Goal: Task Accomplishment & Management: Manage account settings

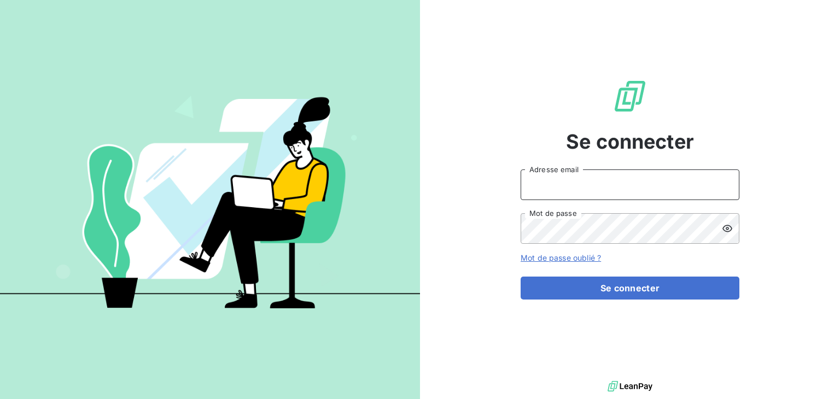
type input "vkasperkowiak@lorca.fr"
click at [728, 232] on icon at bounding box center [727, 228] width 11 height 11
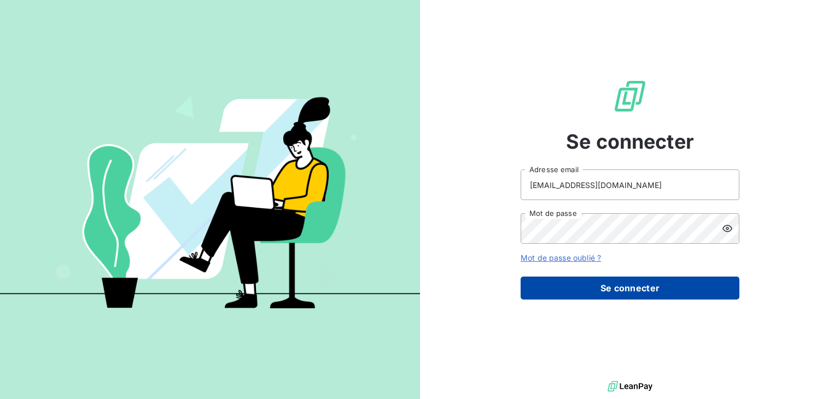
click at [640, 293] on button "Se connecter" at bounding box center [630, 288] width 219 height 23
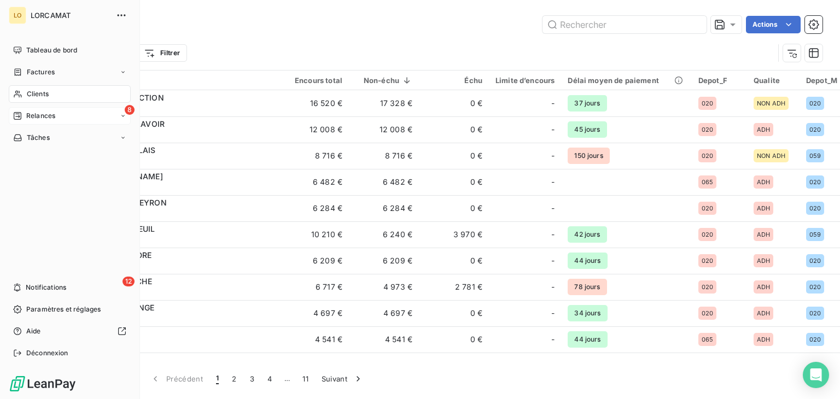
click at [36, 117] on span "Relances" at bounding box center [40, 116] width 29 height 10
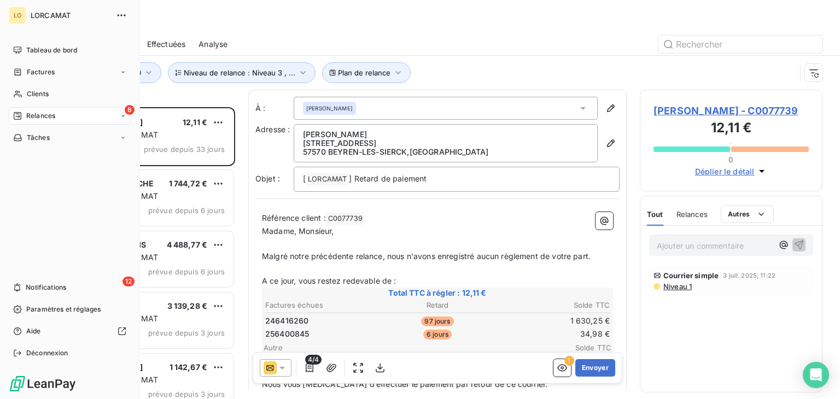
click at [101, 114] on div "8 Relances" at bounding box center [70, 115] width 122 height 17
click at [45, 182] on span "Effectuées" at bounding box center [43, 182] width 34 height 10
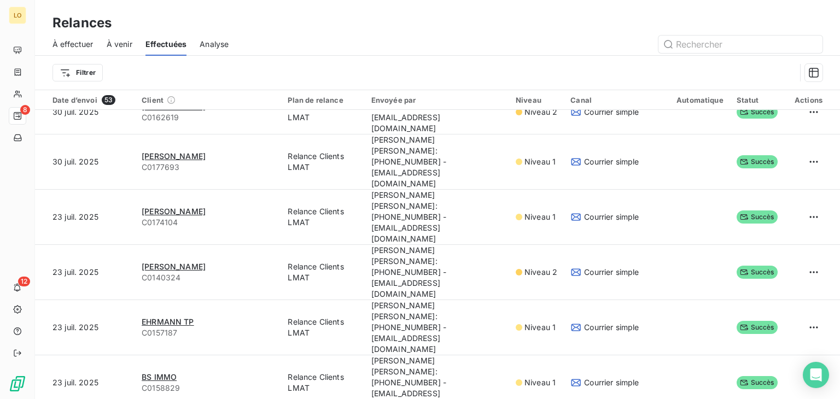
scroll to position [547, 0]
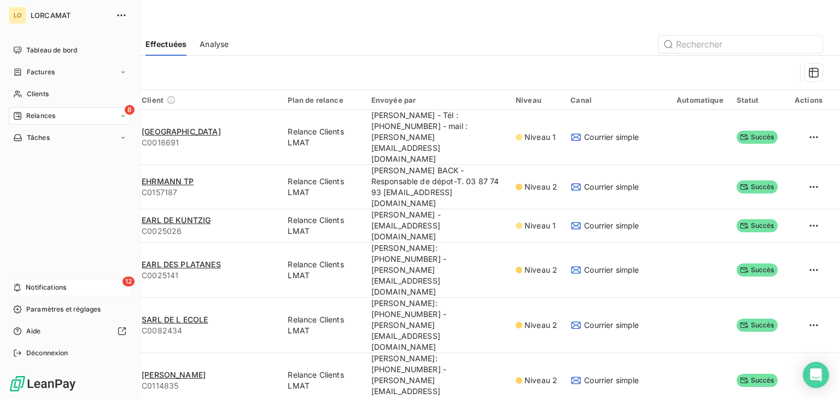
click at [19, 284] on icon at bounding box center [17, 287] width 8 height 9
click at [44, 191] on div "Tableau de bord Factures Clients 8 Relances Tâches 12 Notifications Paramètres …" at bounding box center [70, 202] width 122 height 320
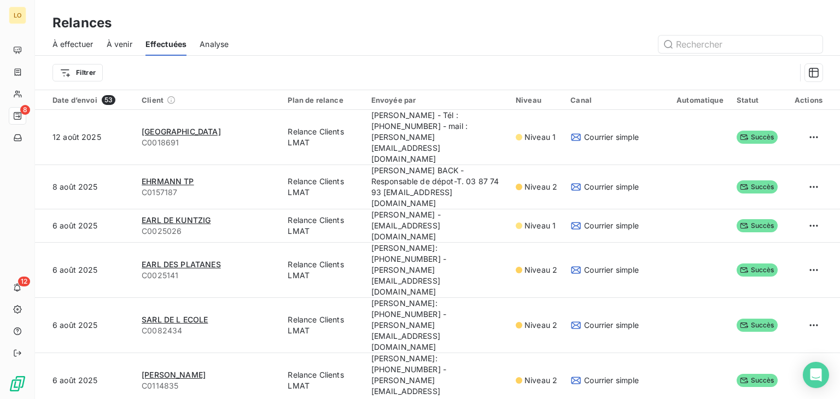
click at [114, 46] on span "À venir" at bounding box center [120, 44] width 26 height 11
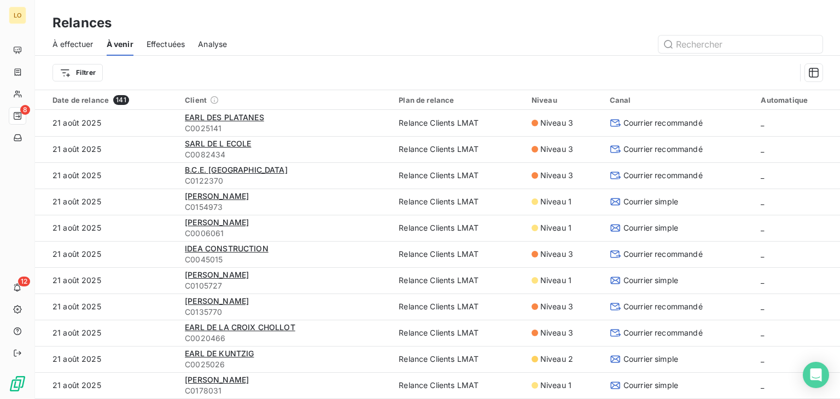
click at [79, 47] on span "À effectuer" at bounding box center [72, 44] width 41 height 11
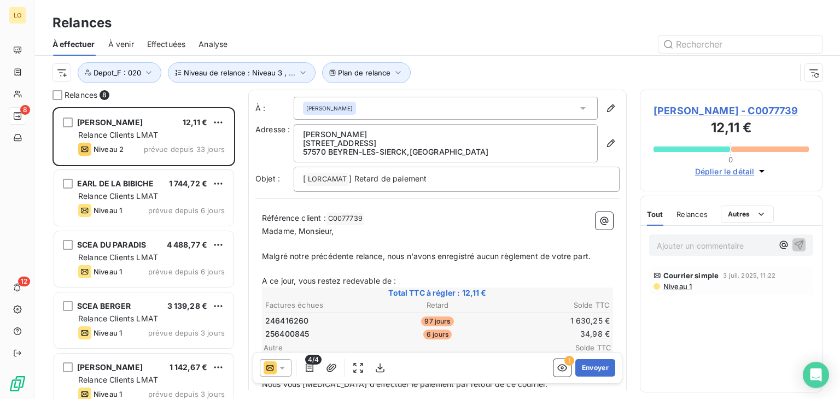
scroll to position [283, 174]
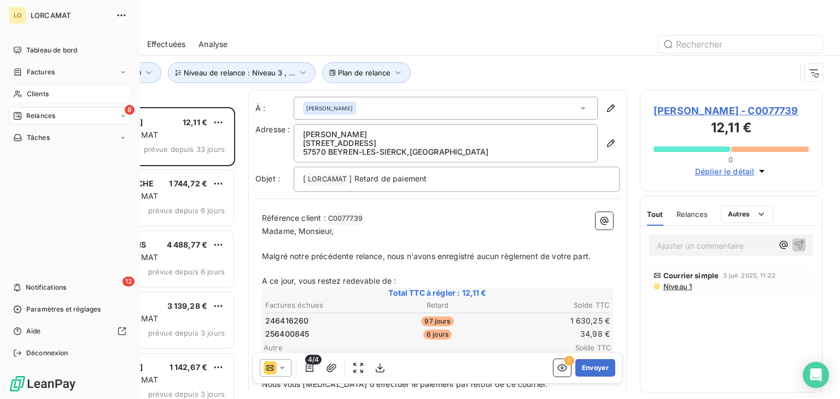
click at [36, 94] on span "Clients" at bounding box center [38, 94] width 22 height 10
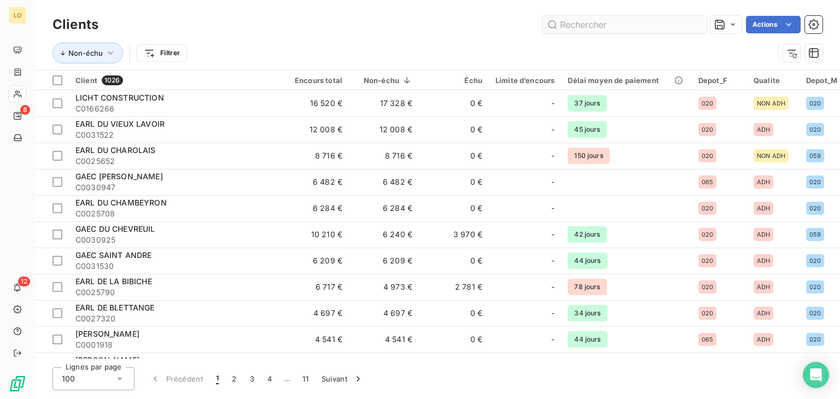
click at [570, 23] on input "text" at bounding box center [624, 24] width 164 height 17
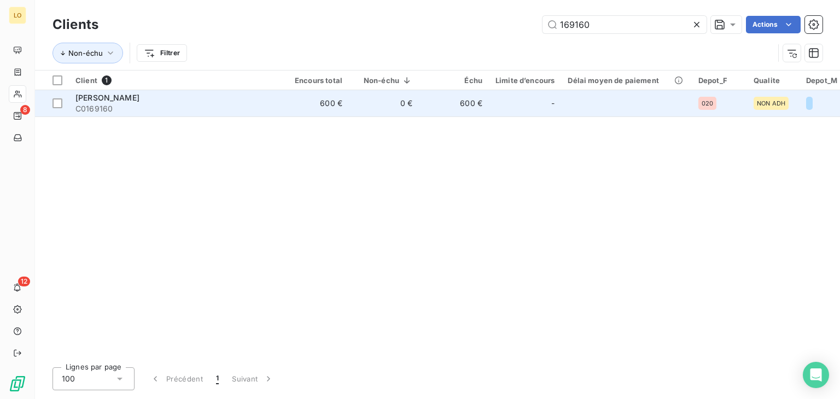
type input "169160"
click at [139, 100] on span "LAURENT MATTHIEU" at bounding box center [107, 97] width 64 height 9
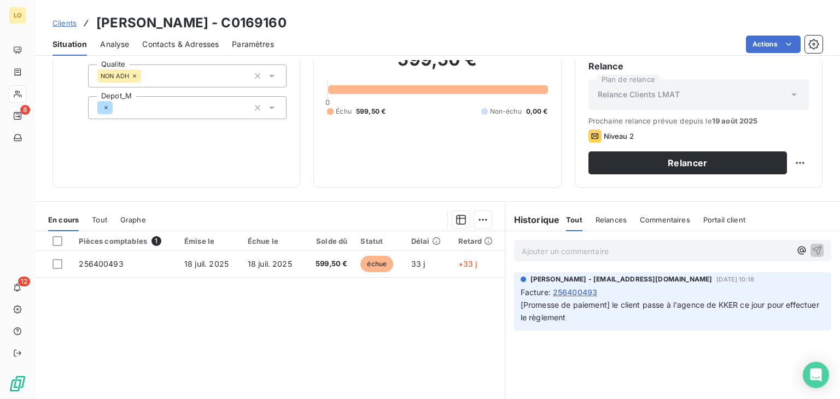
scroll to position [109, 0]
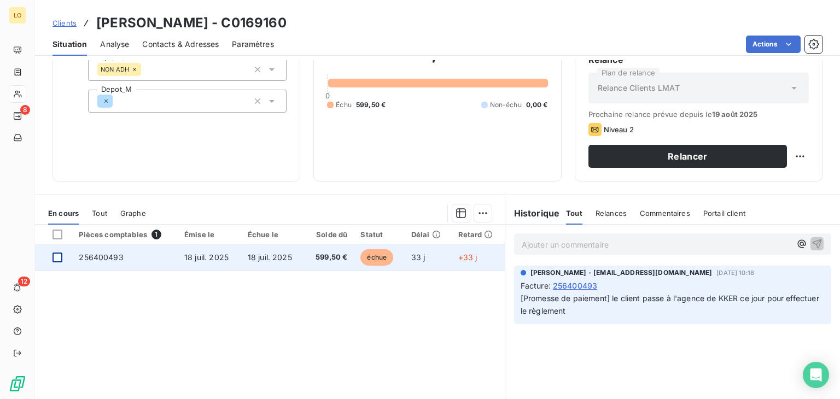
click at [52, 256] on div at bounding box center [57, 258] width 10 height 10
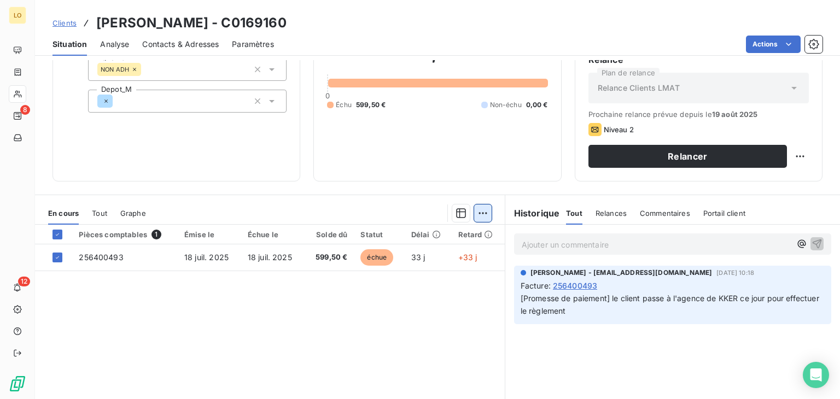
click at [476, 212] on html "LO 8 12 Clients LAURENT MATTHIEU - C0169160 Situation Analyse Contacts & Adress…" at bounding box center [420, 199] width 840 height 399
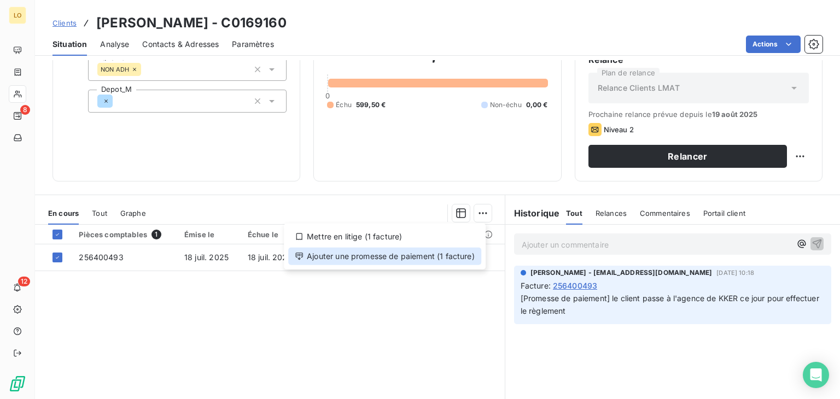
click at [361, 256] on div "Ajouter une promesse de paiement (1 facture)" at bounding box center [384, 256] width 193 height 17
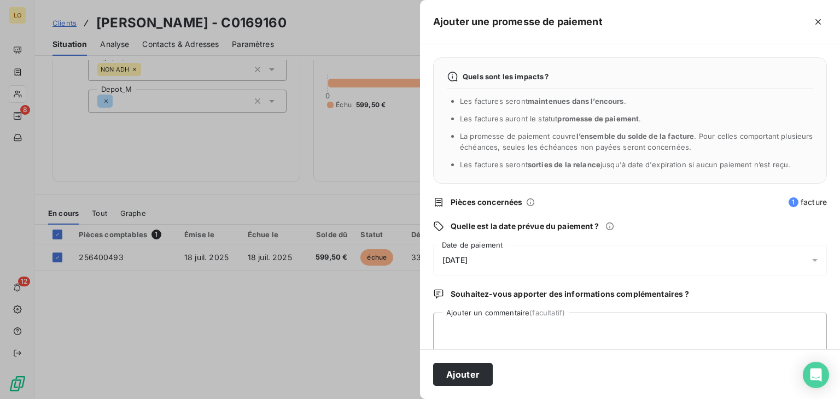
drag, startPoint x: 486, startPoint y: 258, endPoint x: 464, endPoint y: 259, distance: 21.9
click at [464, 259] on div "21/08/2025" at bounding box center [630, 260] width 394 height 31
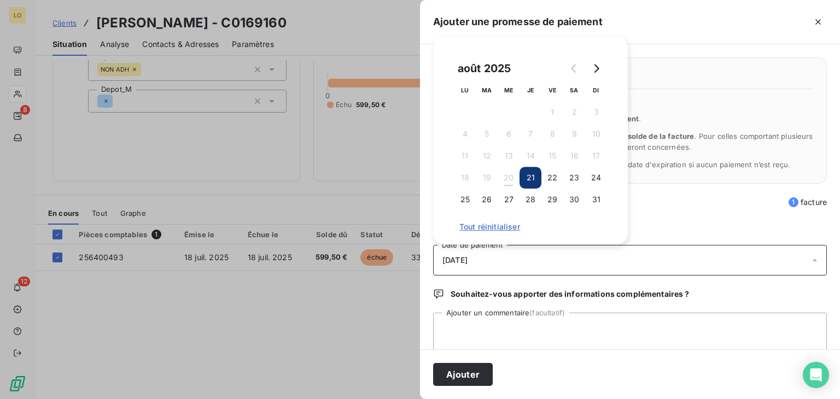
click at [491, 259] on div "21/08/2025" at bounding box center [630, 260] width 394 height 31
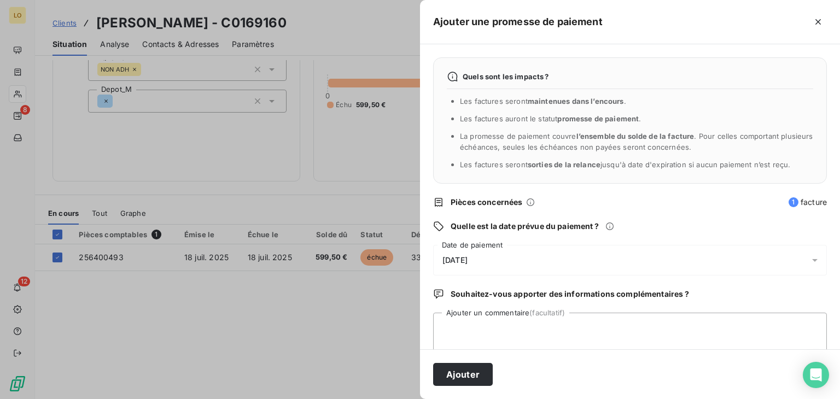
click at [442, 262] on div "21/08/2025" at bounding box center [630, 260] width 394 height 31
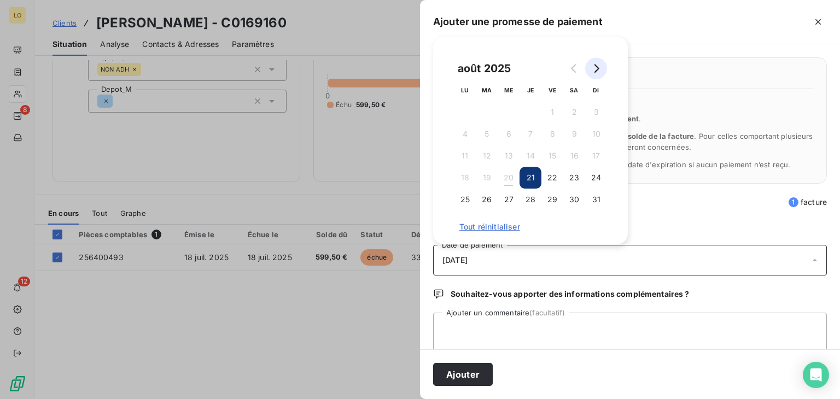
click at [592, 66] on icon "Go to next month" at bounding box center [596, 68] width 9 height 9
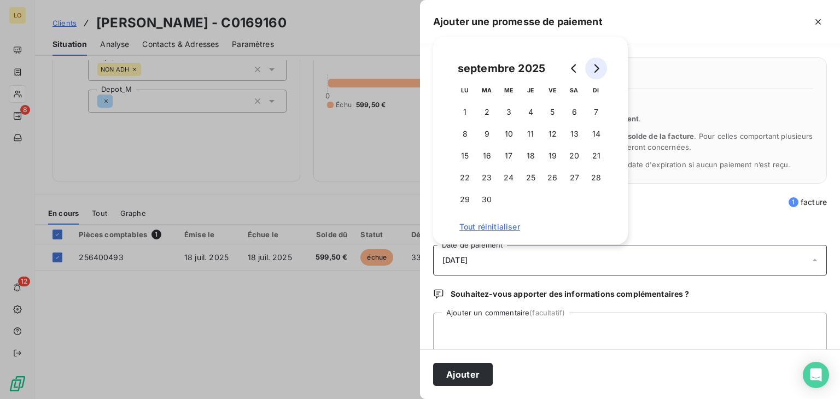
click at [592, 66] on icon "Go to next month" at bounding box center [596, 68] width 9 height 9
click at [571, 72] on icon "Go to previous month" at bounding box center [574, 68] width 9 height 9
click at [463, 133] on button "6" at bounding box center [465, 134] width 22 height 22
click at [461, 132] on button "6" at bounding box center [465, 134] width 22 height 22
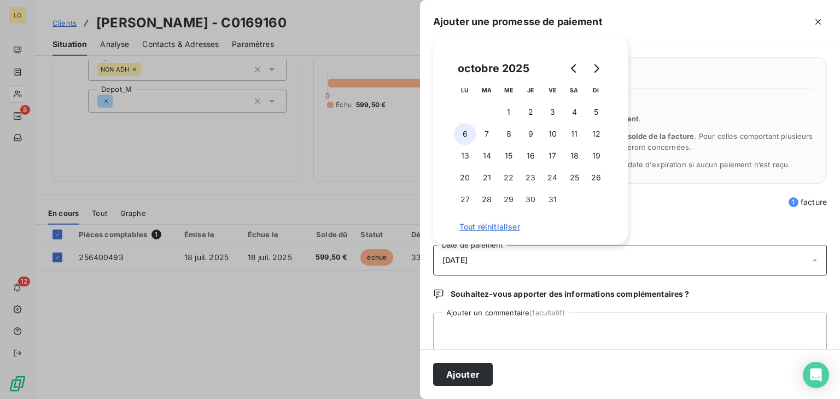
click at [461, 132] on button "6" at bounding box center [465, 134] width 22 height 22
click at [445, 335] on textarea "Ajouter un commentaire (facultatif)" at bounding box center [630, 334] width 394 height 42
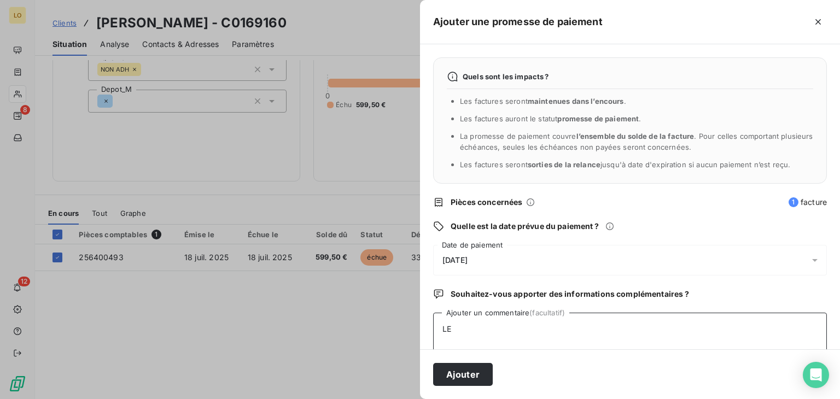
type textarea "L"
click at [717, 338] on textarea "Le client a réglé 199.50€ ttc le 20/08/2025 et déposé 2 chèques de 200€" at bounding box center [630, 334] width 394 height 42
click at [606, 326] on textarea "Le client a réglé 199.50€ ttc le 20/08/2025 et déposé 2 chèques de 200€" at bounding box center [630, 334] width 394 height 42
click at [606, 326] on textarea "Le client a réglé 199.50€ ttc le 20/08/2025 eta déposé 2 chèques de 200€" at bounding box center [630, 334] width 394 height 42
click at [717, 324] on textarea "Le client a réglé 199.50€ ttc le 20/08/2025 et a déposé 2 chèques de 200€" at bounding box center [630, 334] width 394 height 42
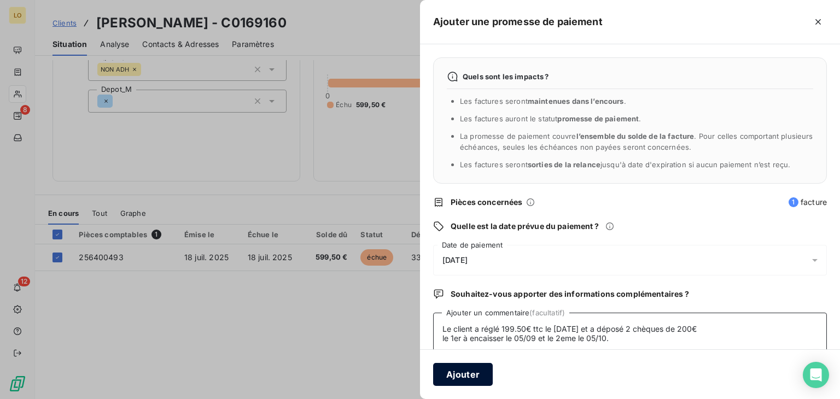
type textarea "Le client a réglé 199.50€ ttc le 20/08/2025 et a déposé 2 chèques de 200€ le 1e…"
click at [462, 376] on button "Ajouter" at bounding box center [463, 374] width 60 height 23
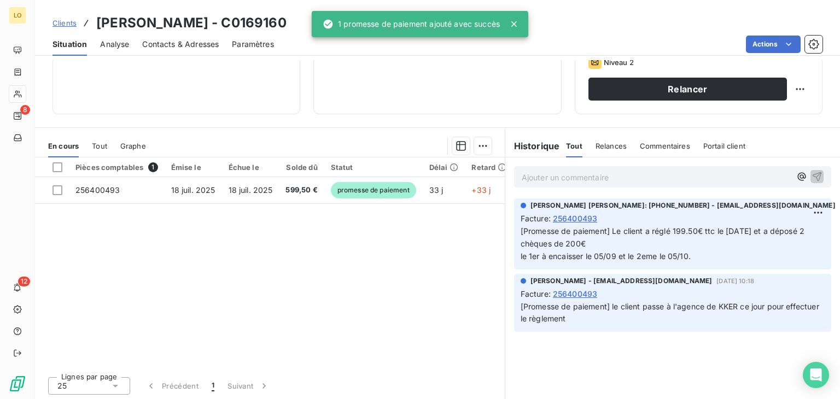
scroll to position [178, 0]
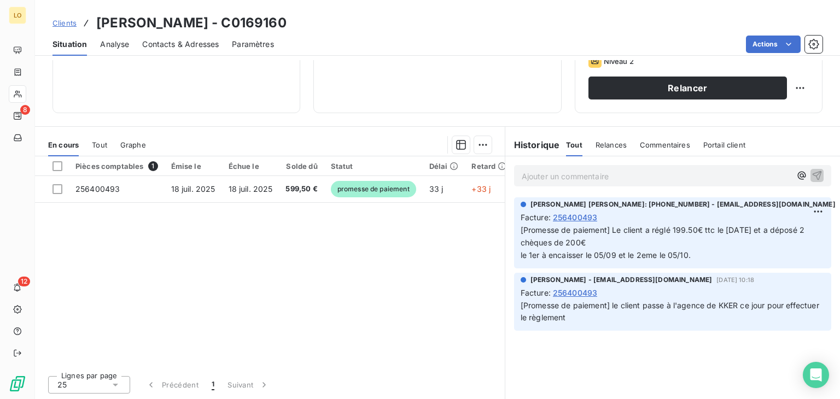
click at [810, 281] on div "ANNE BOLZINGER - TEL0382591580-abolzinger@lorca.fr 14 août 2025, 10:18" at bounding box center [673, 280] width 304 height 10
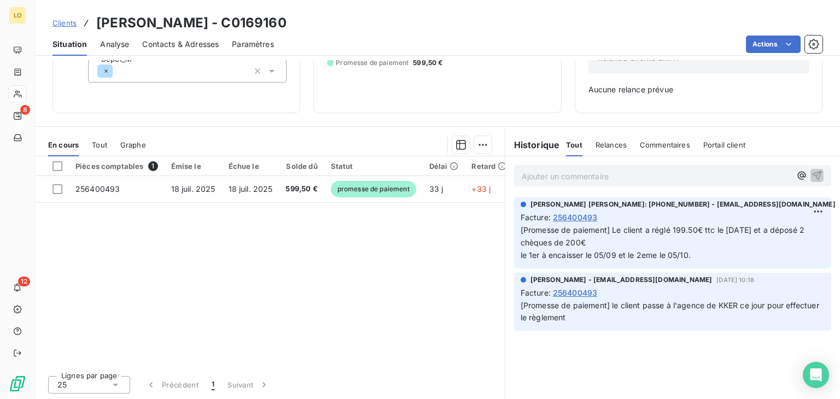
click at [549, 273] on div "ANNE BOLZINGER - TEL0382591580-abolzinger@lorca.fr 14 août 2025, 10:18 Facture …" at bounding box center [672, 302] width 317 height 59
click at [544, 273] on div "ANNE BOLZINGER - TEL0382591580-abolzinger@lorca.fr 14 août 2025, 10:18 Facture …" at bounding box center [672, 302] width 317 height 59
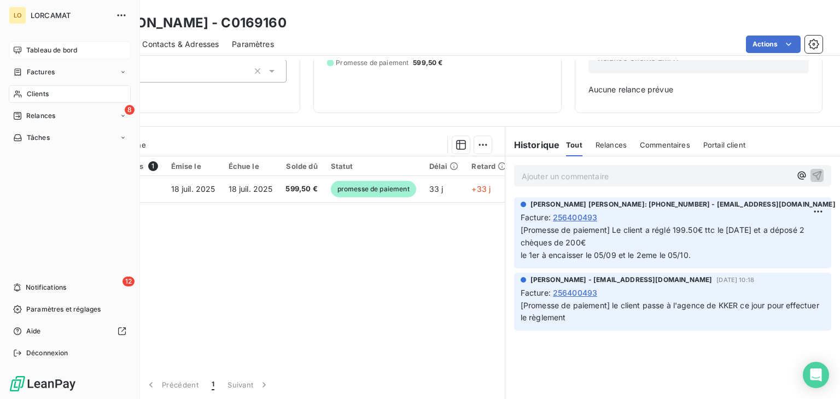
click at [43, 59] on div "Tableau de bord" at bounding box center [70, 50] width 122 height 17
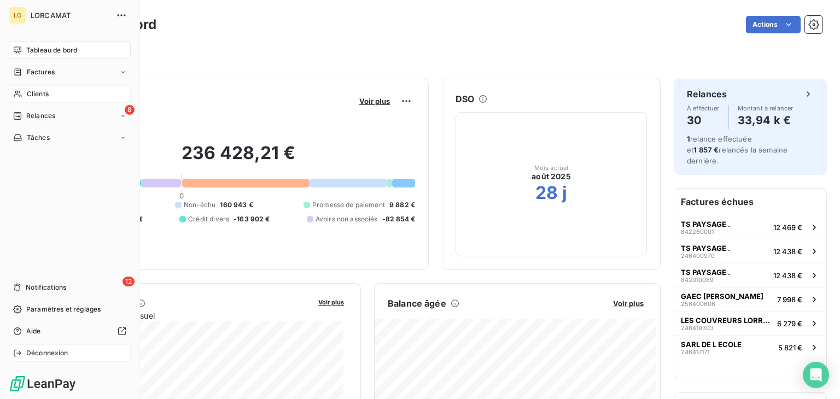
click at [37, 353] on span "Déconnexion" at bounding box center [47, 353] width 42 height 10
